Goal: Transaction & Acquisition: Purchase product/service

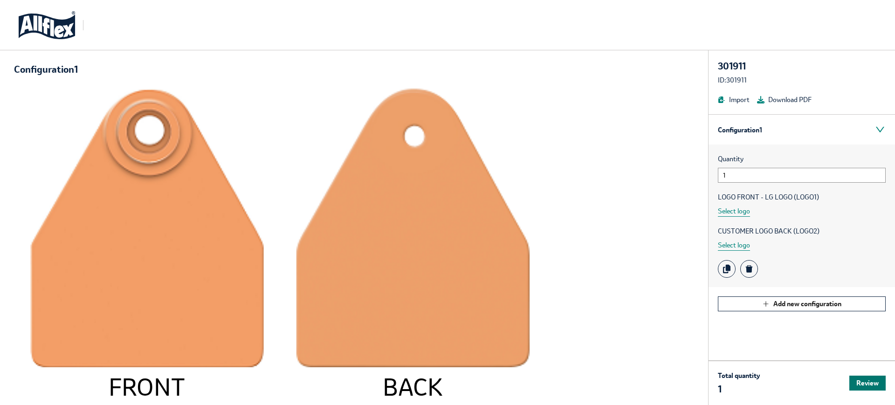
click at [870, 382] on button "Review" at bounding box center [868, 383] width 36 height 15
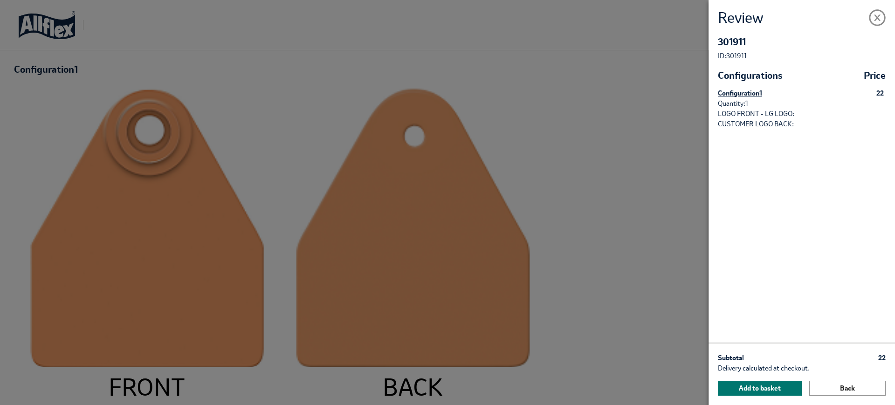
click at [757, 390] on button "Add to basket" at bounding box center [760, 388] width 84 height 15
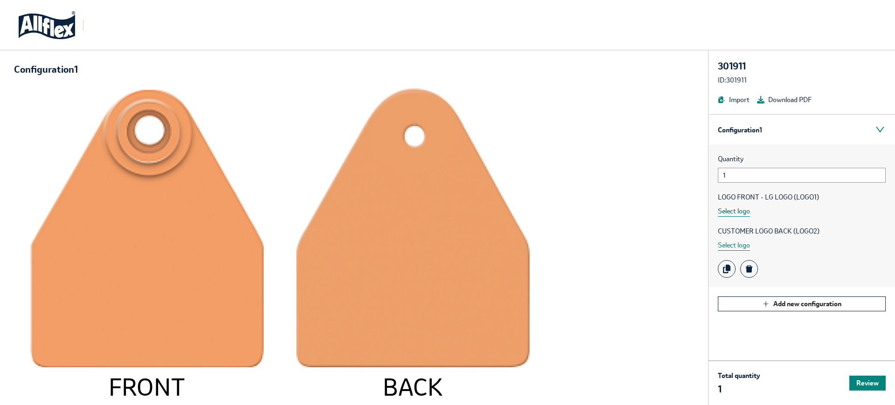
click at [729, 214] on button "Select logo" at bounding box center [734, 211] width 32 height 11
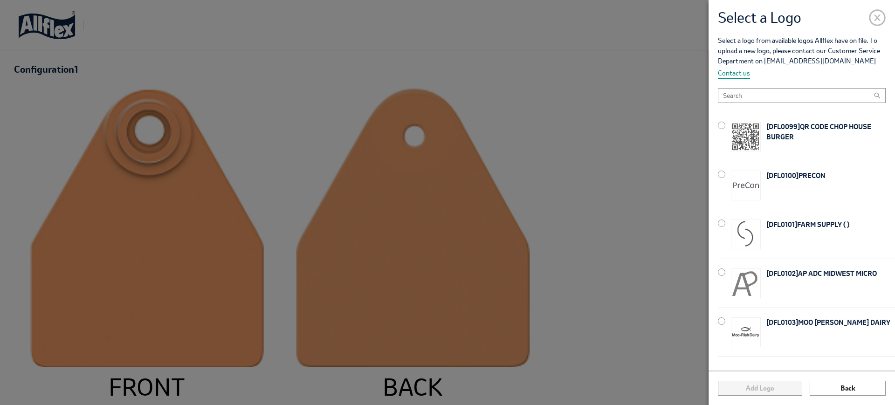
click at [878, 19] on span at bounding box center [877, 15] width 17 height 17
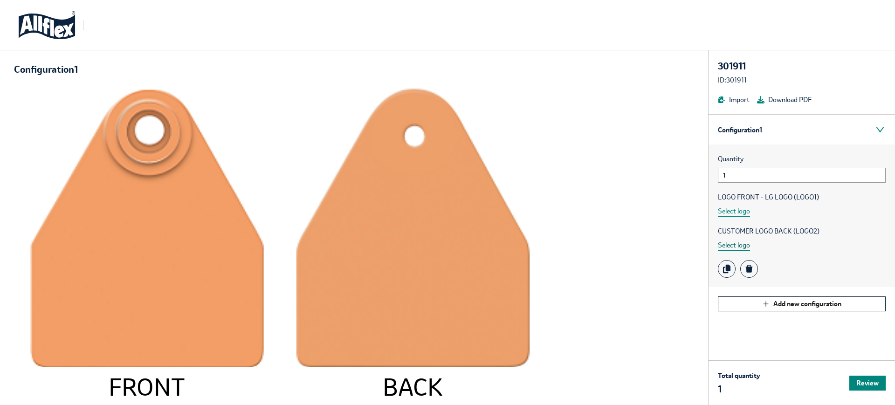
click at [736, 250] on button "Select logo" at bounding box center [734, 245] width 32 height 11
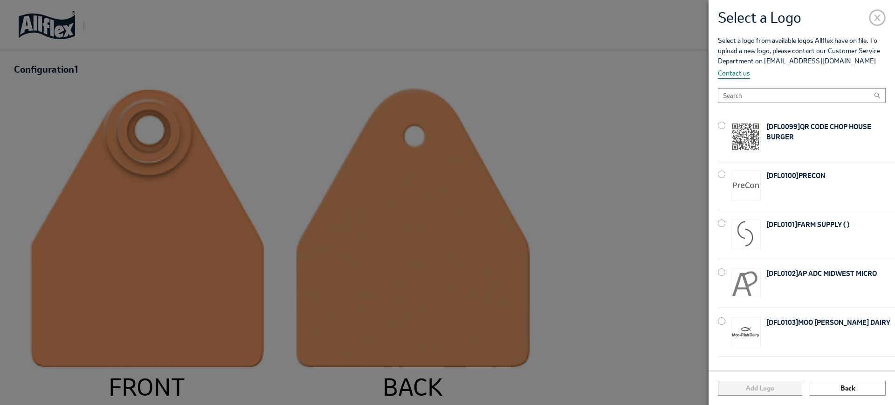
click at [879, 19] on span at bounding box center [877, 15] width 17 height 17
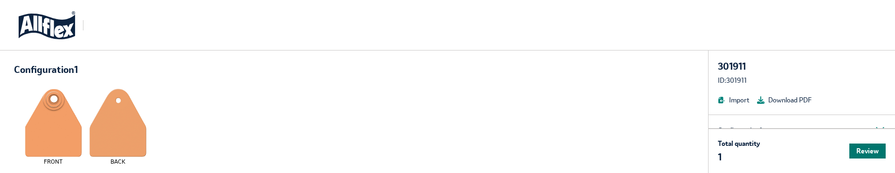
click at [852, 144] on button "Review" at bounding box center [868, 150] width 36 height 15
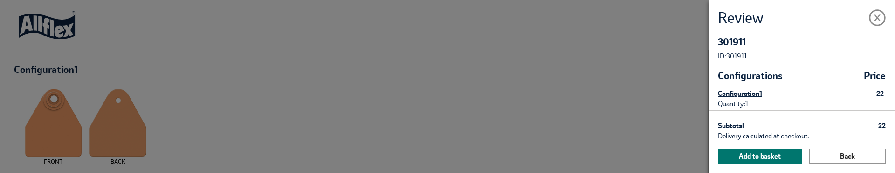
click at [742, 157] on button "Add to basket" at bounding box center [760, 155] width 84 height 15
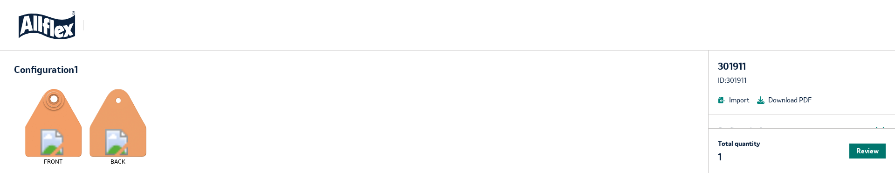
click at [860, 153] on button "Review" at bounding box center [868, 150] width 36 height 15
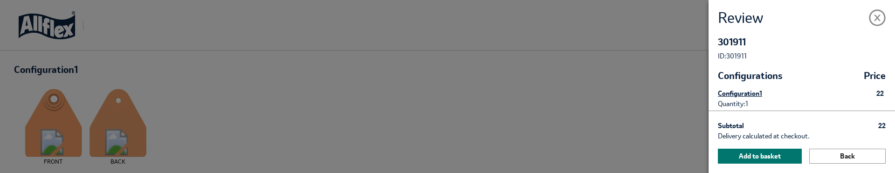
click at [747, 149] on button "Add to basket" at bounding box center [760, 155] width 84 height 15
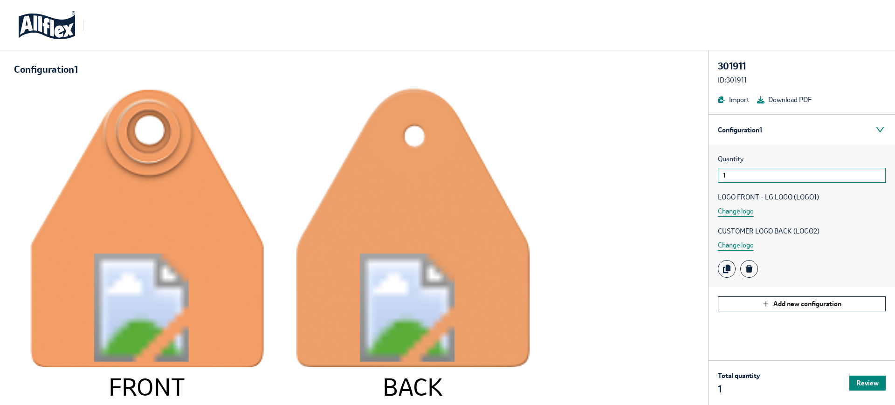
click at [797, 172] on input "1" at bounding box center [802, 175] width 168 height 15
click at [732, 172] on button "Change logo" at bounding box center [736, 211] width 36 height 11
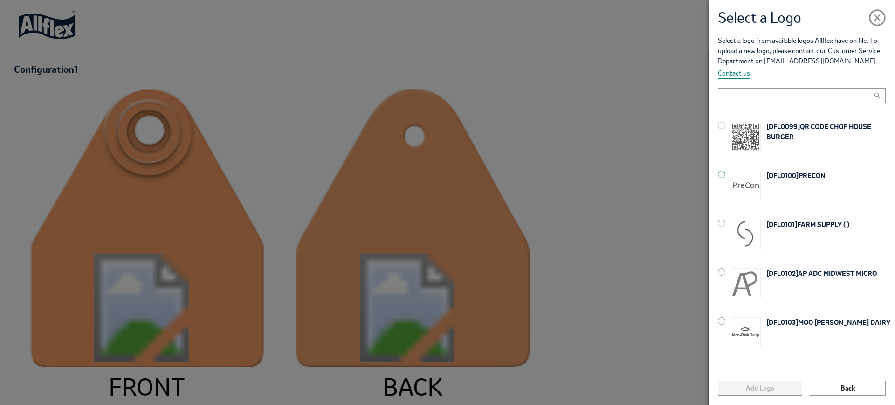
click at [721, 172] on div at bounding box center [721, 174] width 7 height 7
click at [722, 172] on div at bounding box center [721, 272] width 7 height 7
click at [787, 172] on button "Add Logo" at bounding box center [760, 388] width 84 height 15
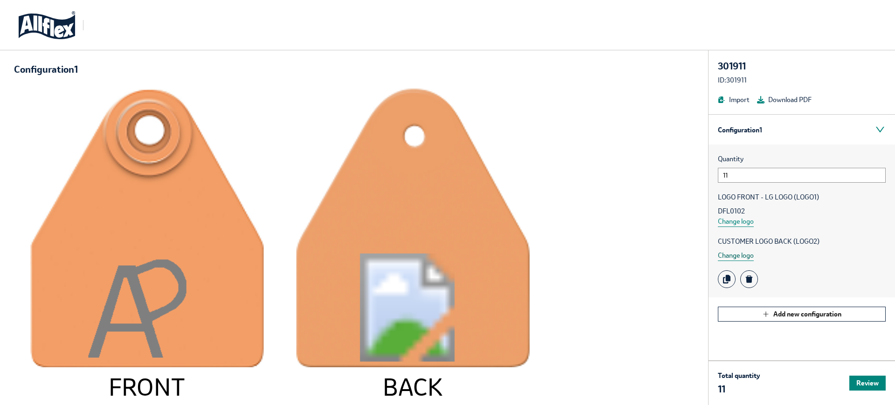
click at [733, 172] on button "Change logo" at bounding box center [736, 255] width 36 height 11
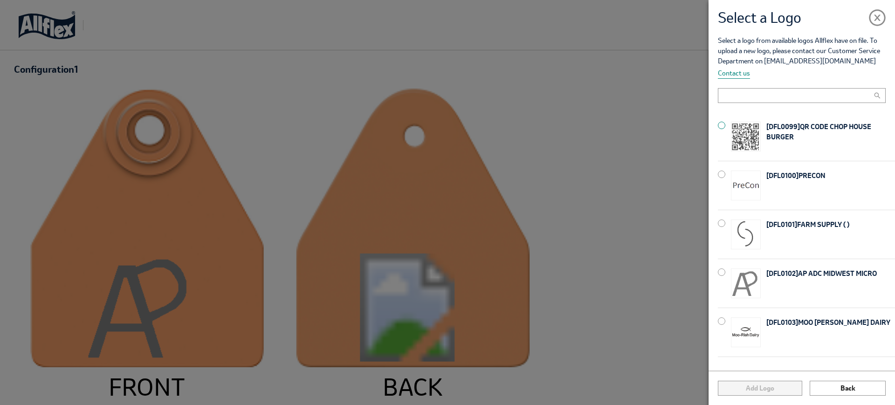
click at [721, 126] on div at bounding box center [721, 125] width 7 height 7
click at [772, 172] on button "Add Logo" at bounding box center [760, 388] width 84 height 15
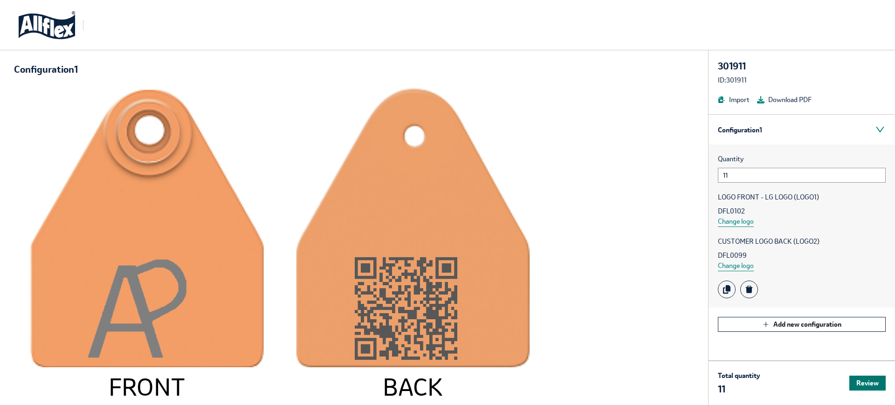
click at [854, 172] on button "Review" at bounding box center [868, 383] width 36 height 15
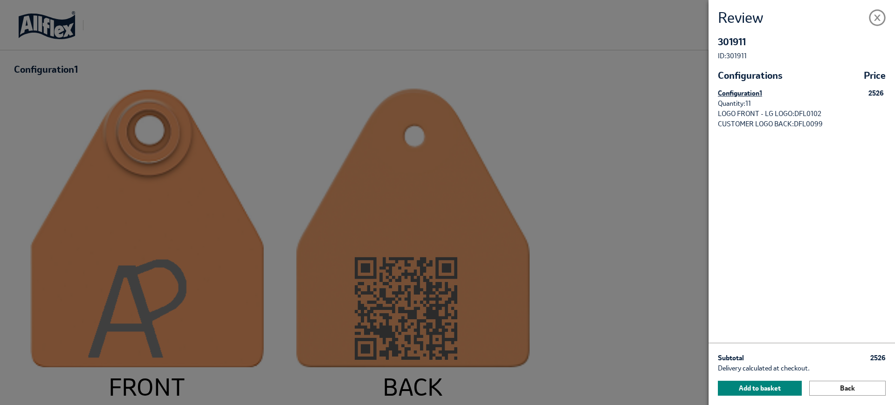
click at [878, 95] on div "2526" at bounding box center [876, 93] width 15 height 10
click at [839, 172] on button "Back" at bounding box center [848, 388] width 76 height 15
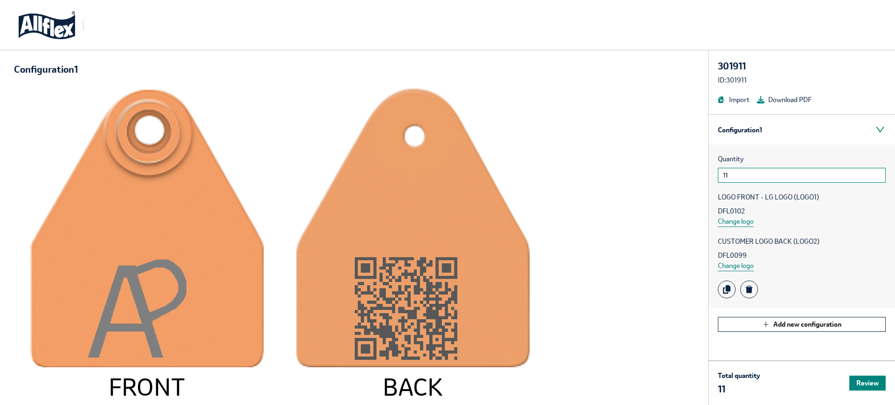
click at [739, 172] on input "11" at bounding box center [802, 175] width 168 height 15
click at [857, 172] on button "Review" at bounding box center [868, 383] width 36 height 15
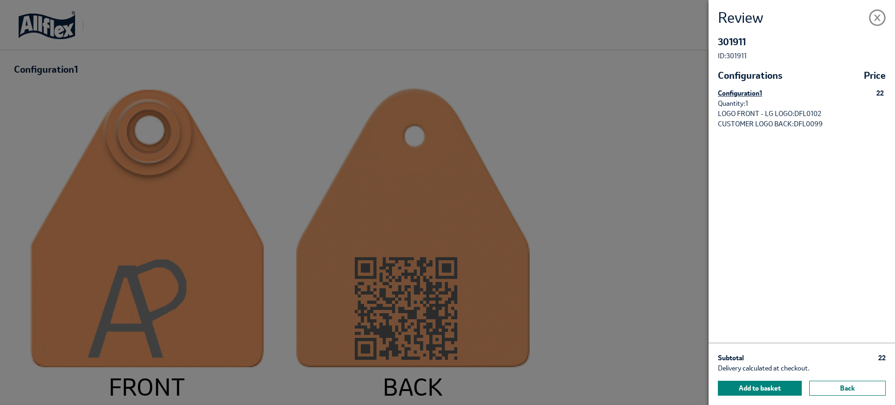
click at [837, 172] on button "Back" at bounding box center [848, 388] width 76 height 15
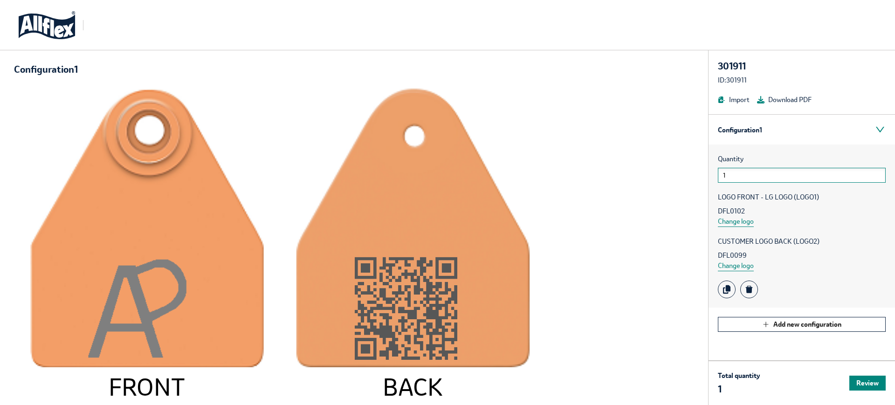
click at [737, 172] on input "1" at bounding box center [802, 175] width 168 height 15
click at [859, 172] on button "Review" at bounding box center [868, 383] width 36 height 15
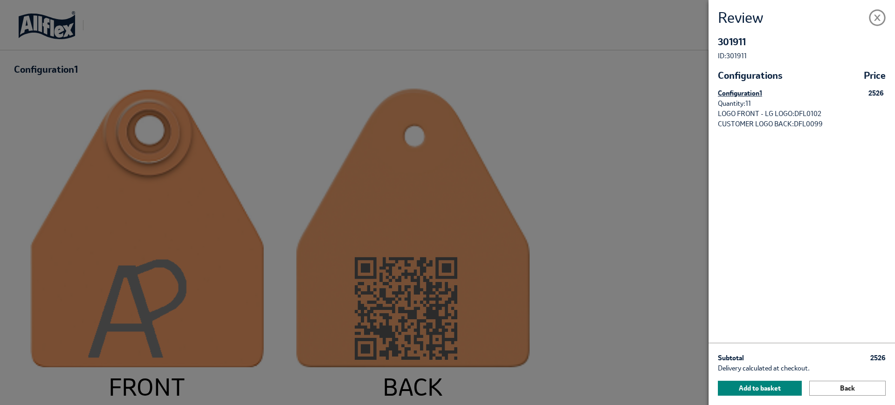
click at [859, 172] on button "Back" at bounding box center [848, 388] width 76 height 15
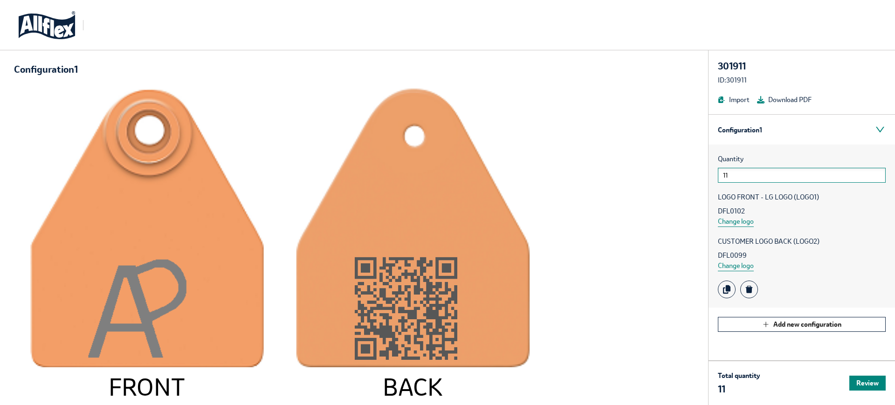
click at [745, 172] on input "11" at bounding box center [802, 175] width 168 height 15
type input "10"
click at [863, 172] on button "Review" at bounding box center [868, 383] width 36 height 15
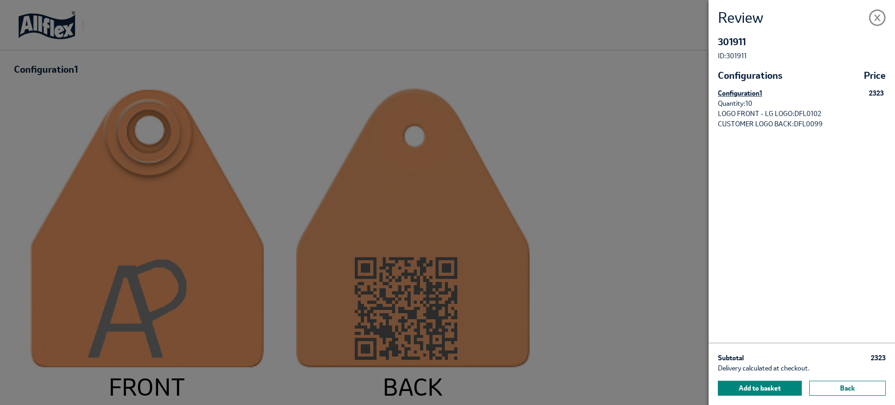
click at [858, 172] on button "Back" at bounding box center [848, 388] width 76 height 15
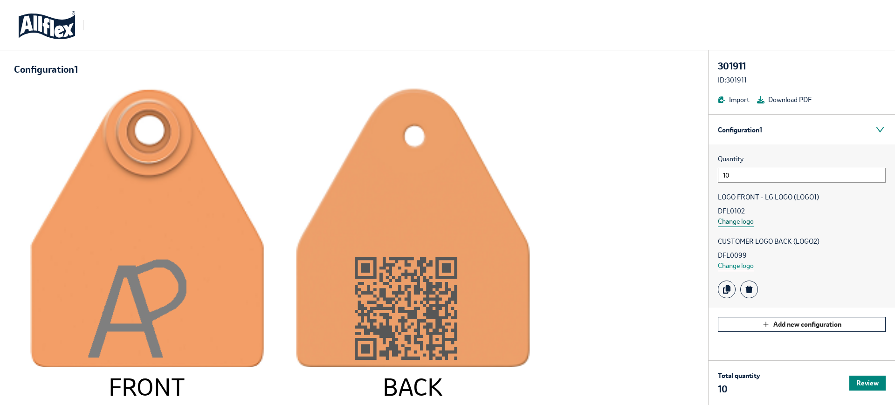
click at [742, 172] on button "Change logo" at bounding box center [736, 221] width 36 height 11
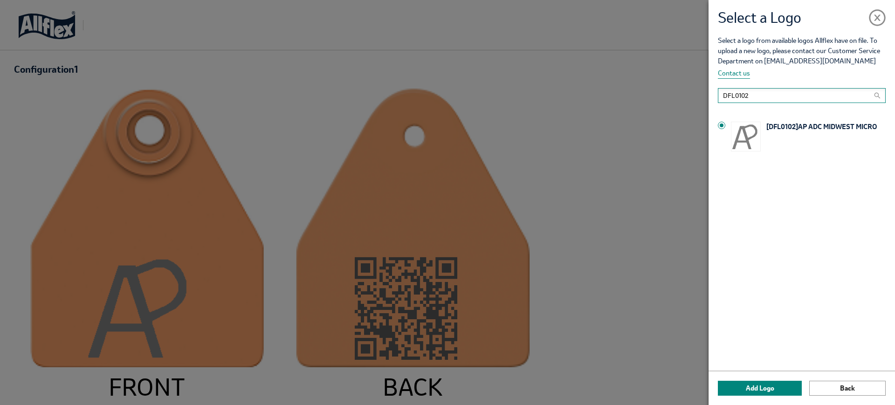
click at [874, 99] on input "DFL0102" at bounding box center [802, 95] width 168 height 15
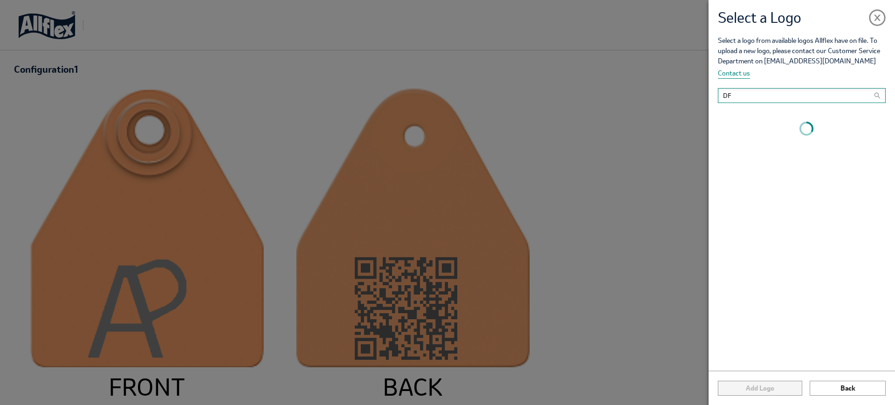
type input "D"
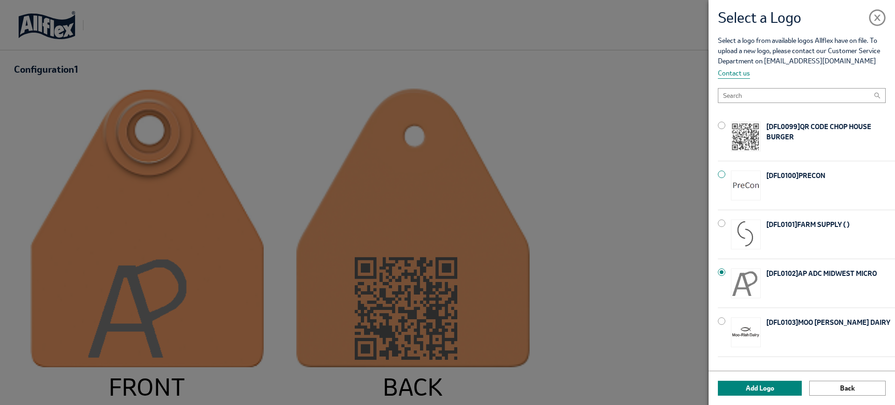
click at [722, 172] on div at bounding box center [721, 174] width 7 height 7
click at [777, 172] on button "Add Logo" at bounding box center [760, 388] width 84 height 15
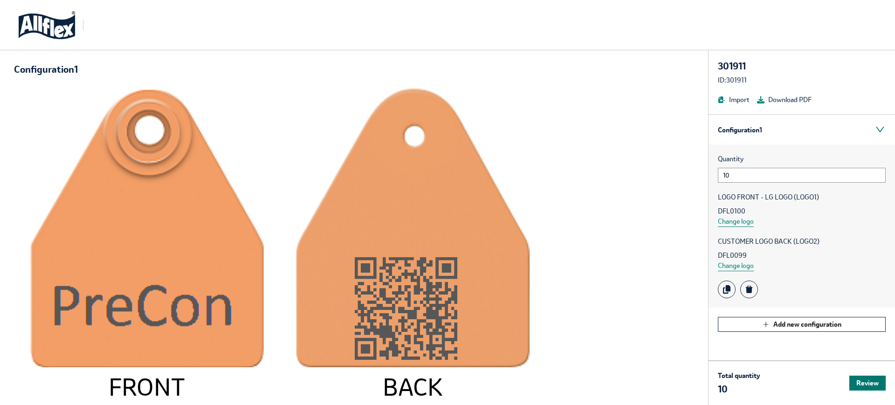
click at [857, 172] on button "Review" at bounding box center [868, 383] width 36 height 15
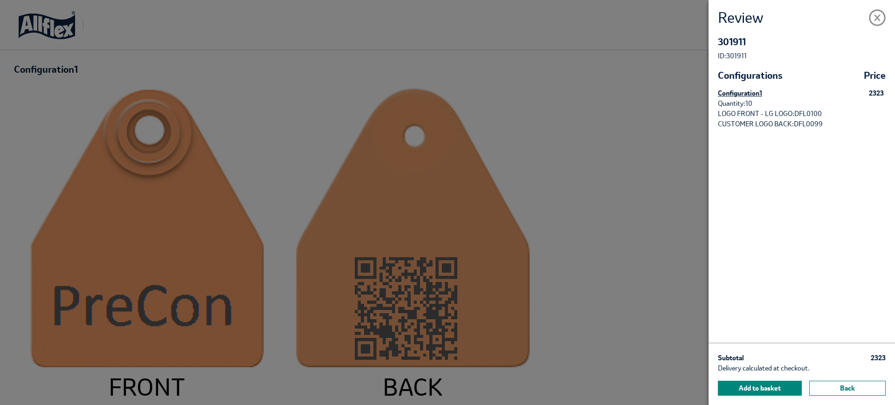
click at [816, 172] on button "Back" at bounding box center [848, 388] width 76 height 15
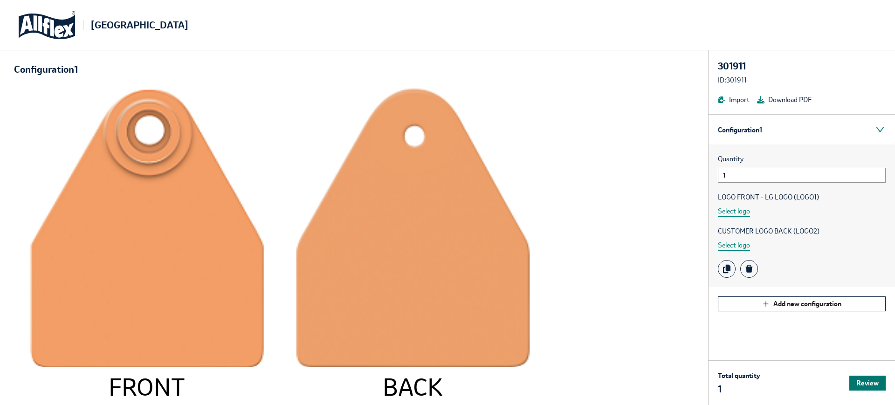
click at [864, 383] on button "Review" at bounding box center [868, 383] width 36 height 15
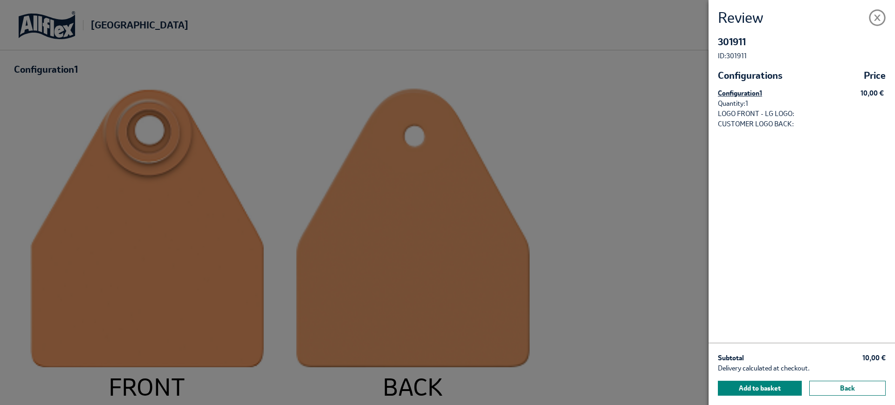
click at [859, 389] on button "Back" at bounding box center [848, 388] width 76 height 15
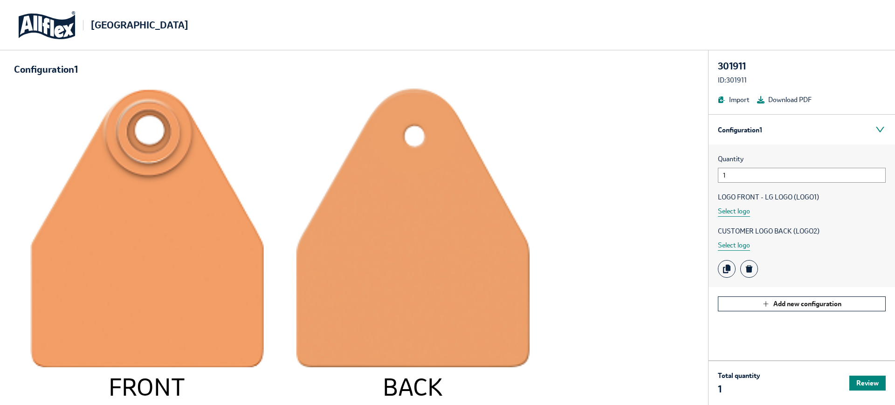
click at [867, 375] on div "Total quantity 1 Review" at bounding box center [802, 383] width 187 height 45
click at [867, 383] on button "Review" at bounding box center [868, 383] width 36 height 15
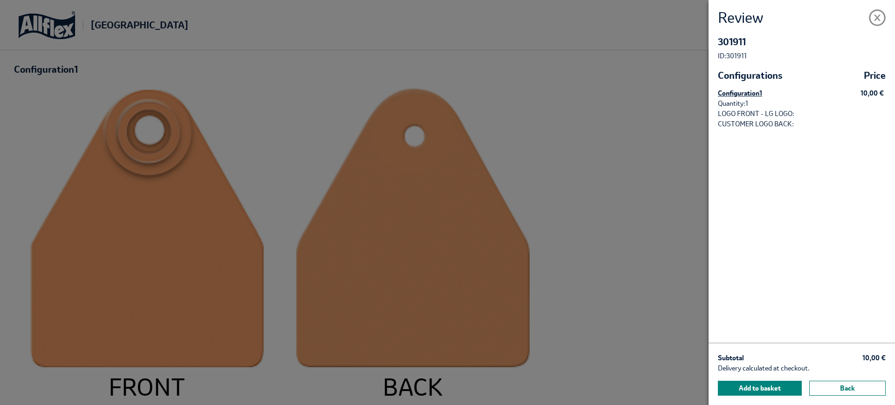
click at [860, 385] on button "Back" at bounding box center [848, 388] width 76 height 15
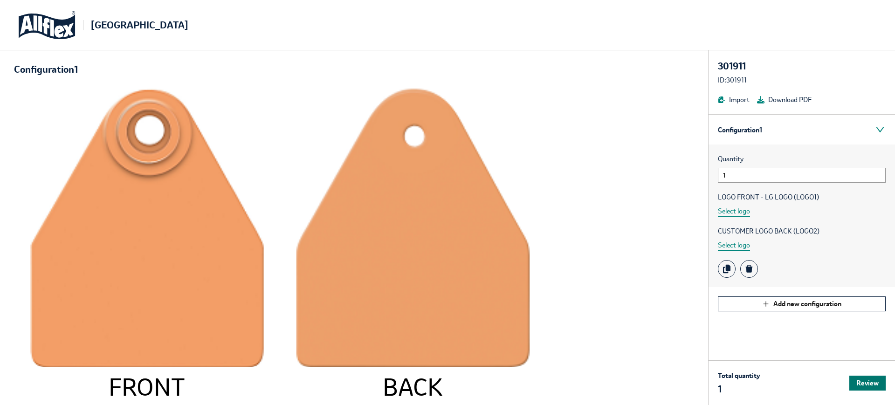
click at [857, 381] on button "Review" at bounding box center [868, 383] width 36 height 15
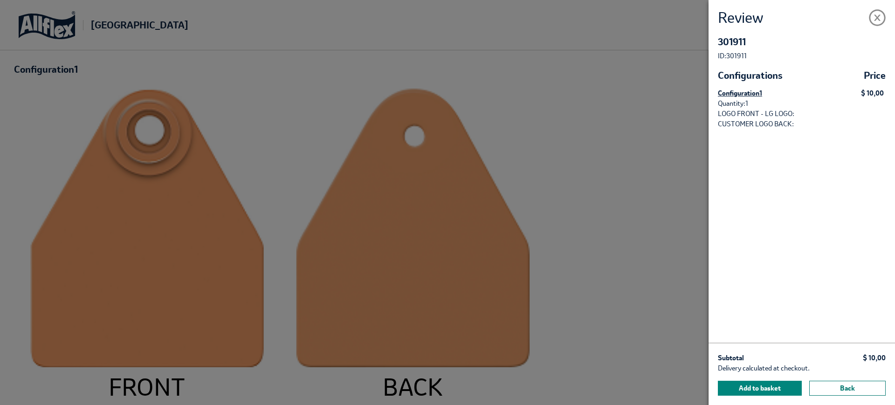
click at [825, 389] on button "Back" at bounding box center [848, 388] width 76 height 15
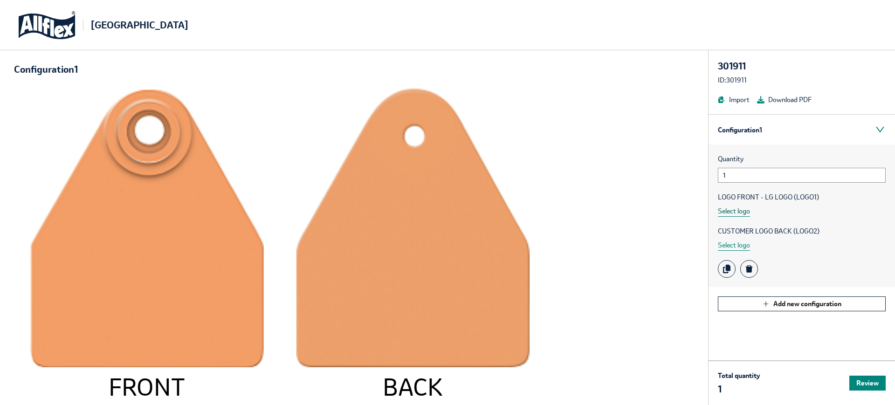
click at [739, 213] on button "Select logo" at bounding box center [734, 211] width 32 height 11
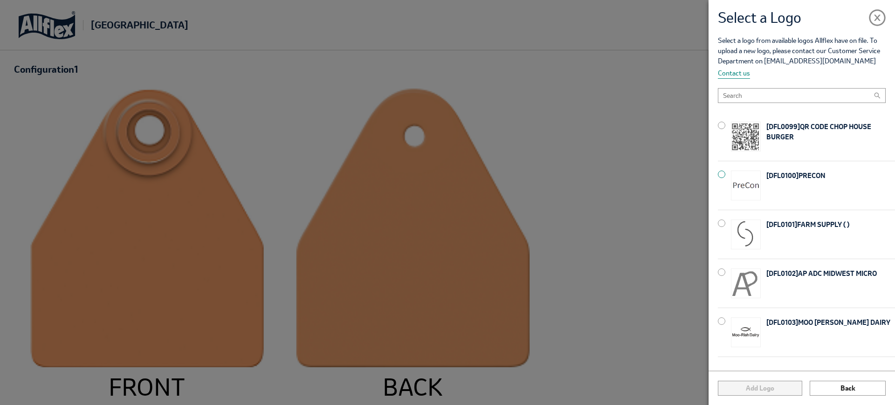
click at [723, 174] on div at bounding box center [721, 174] width 7 height 7
click at [720, 320] on div at bounding box center [721, 321] width 7 height 7
click at [746, 389] on button "Add Logo" at bounding box center [760, 388] width 84 height 15
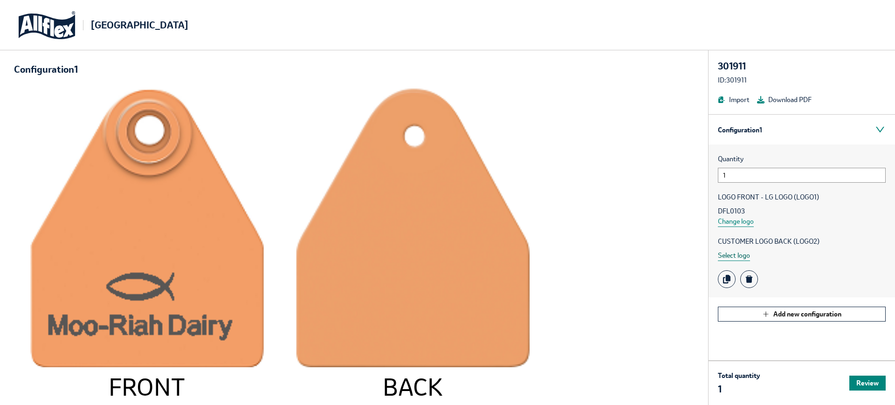
click at [743, 259] on button "Select logo" at bounding box center [734, 255] width 32 height 11
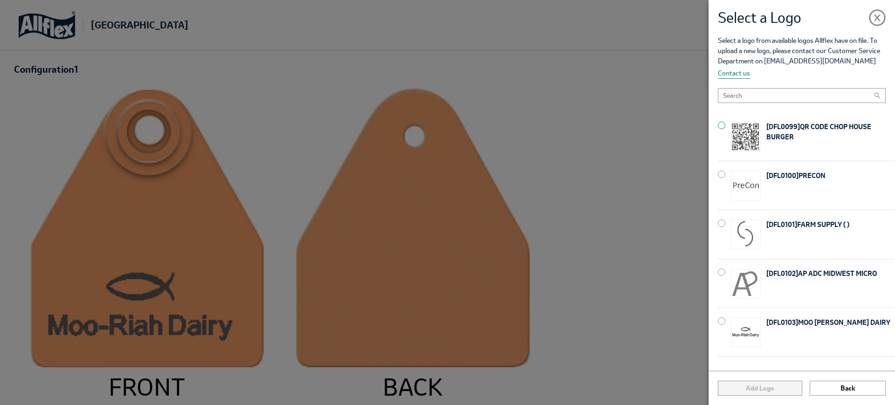
click at [723, 125] on div at bounding box center [721, 125] width 7 height 7
click at [769, 388] on button "Add Logo" at bounding box center [760, 388] width 84 height 15
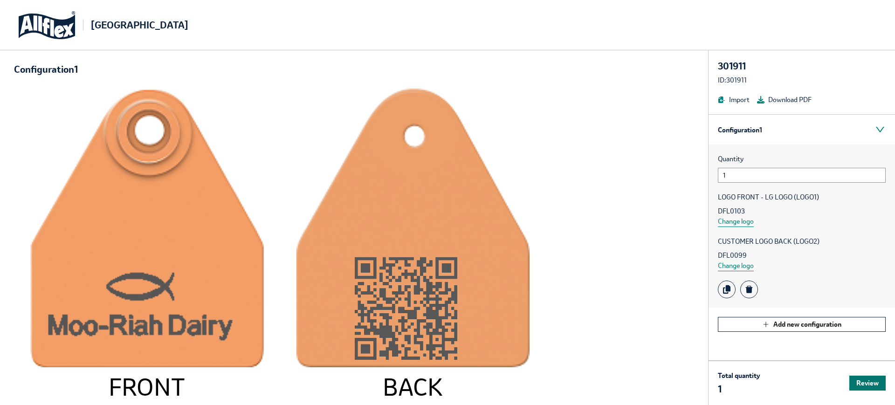
click at [878, 381] on button "Review" at bounding box center [868, 383] width 36 height 15
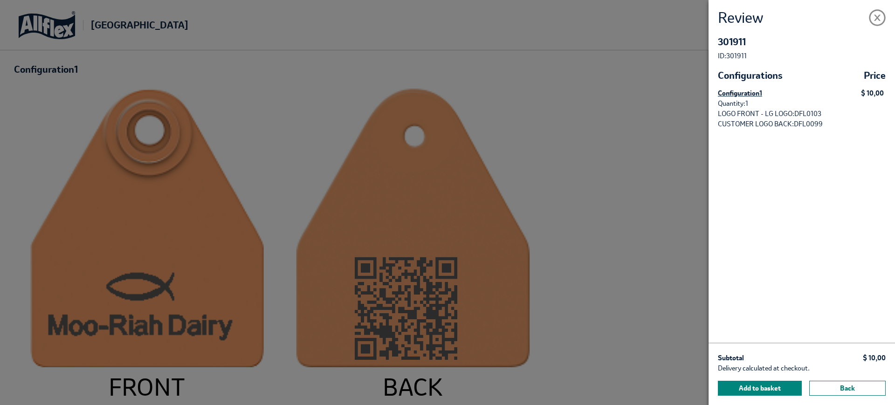
click at [830, 392] on button "Back" at bounding box center [848, 388] width 76 height 15
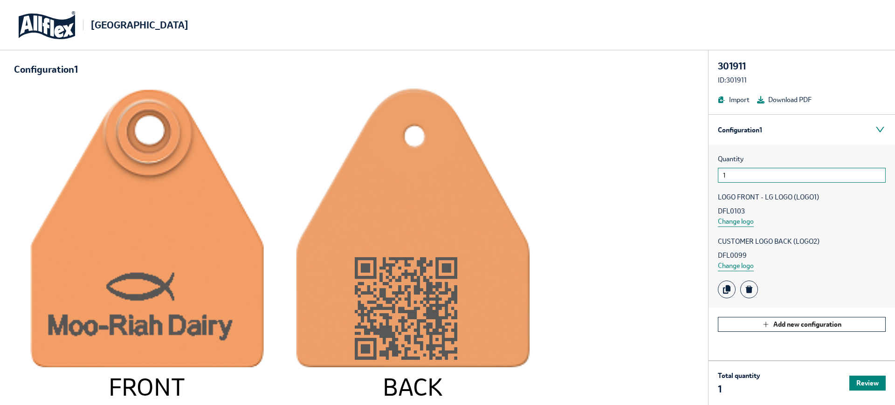
click at [753, 178] on input "1" at bounding box center [802, 175] width 168 height 15
type input "10"
click at [864, 380] on button "Review" at bounding box center [868, 383] width 36 height 15
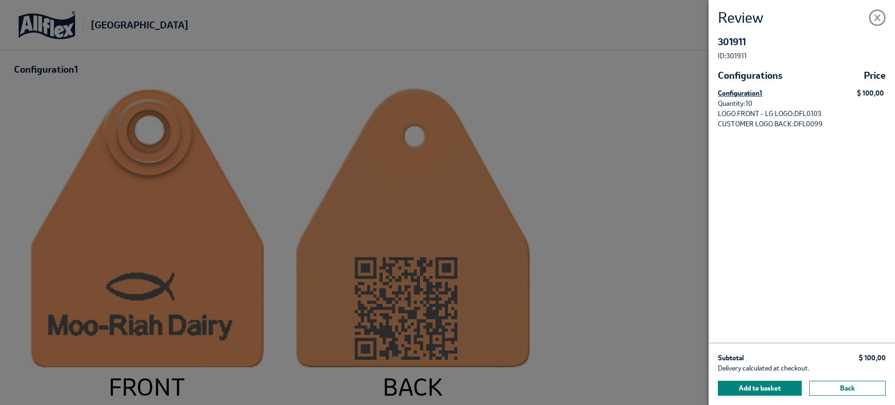
click at [844, 386] on button "Back" at bounding box center [848, 388] width 76 height 15
